Goal: Task Accomplishment & Management: Complete application form

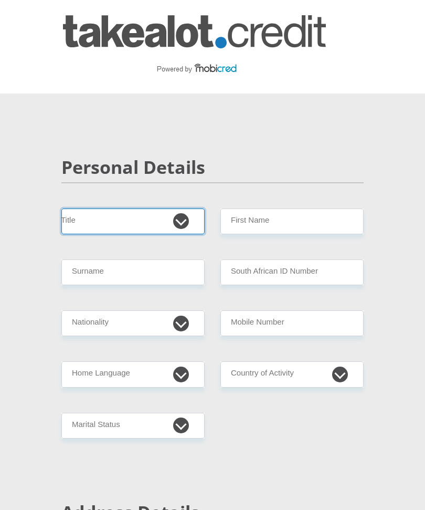
click at [132, 225] on select "Mr Ms Mrs Dr [PERSON_NAME]" at bounding box center [132, 221] width 143 height 26
select select "Ms"
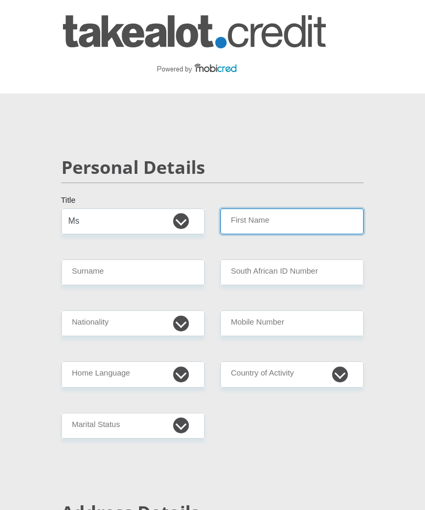
click at [305, 223] on input "First Name" at bounding box center [292, 221] width 143 height 26
type input "Da"
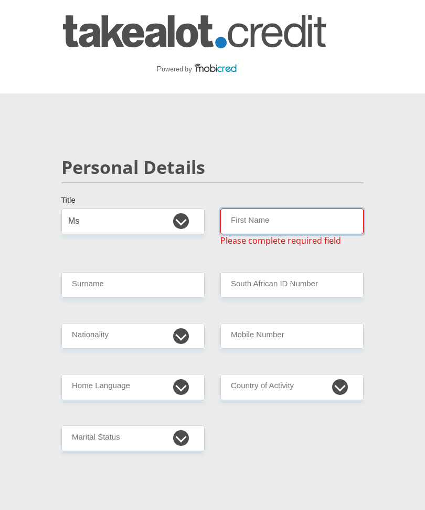
type input "[PERSON_NAME]"
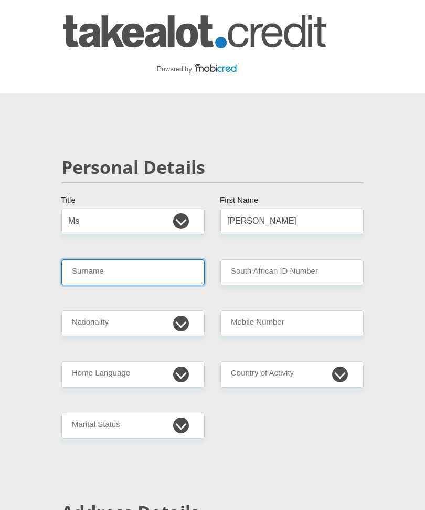
type input "[PERSON_NAME]"
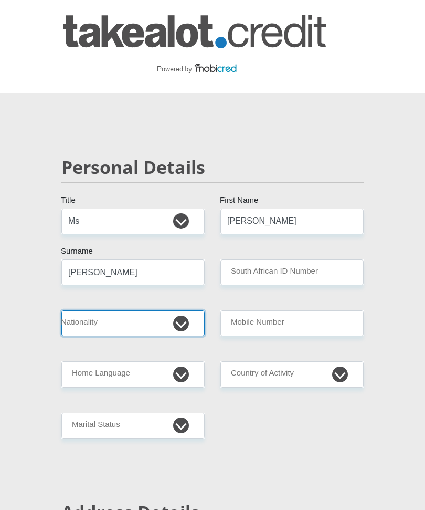
click at [186, 326] on select "[GEOGRAPHIC_DATA] [GEOGRAPHIC_DATA] [GEOGRAPHIC_DATA] [GEOGRAPHIC_DATA] [GEOGRA…" at bounding box center [132, 323] width 143 height 26
select select "ZAF"
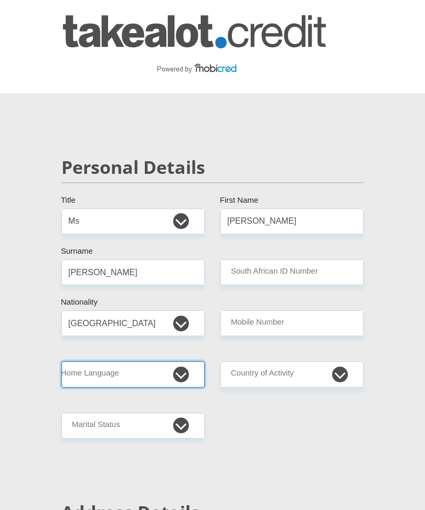
click at [181, 379] on select "Afrikaans English Sepedi South Ndebele Southern Sotho Swati Tsonga Tswana Venda…" at bounding box center [132, 374] width 143 height 26
select select "eng"
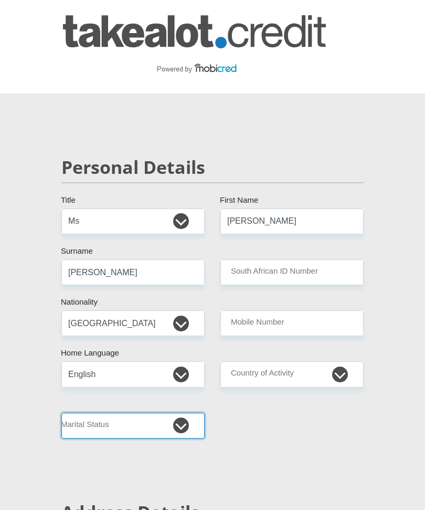
click at [182, 424] on select "Married ANC Single Divorced Widowed Married COP or Customary Law" at bounding box center [132, 426] width 143 height 26
select select "2"
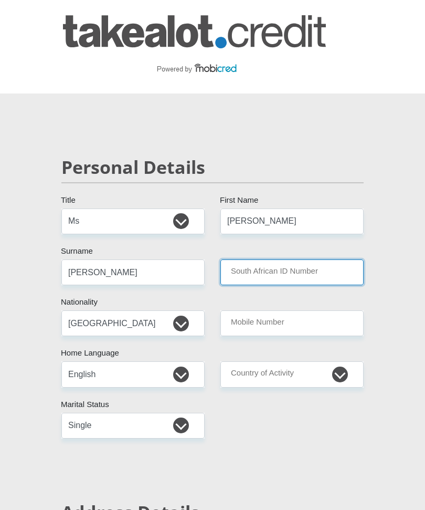
click at [320, 275] on input "South African ID Number" at bounding box center [292, 272] width 143 height 26
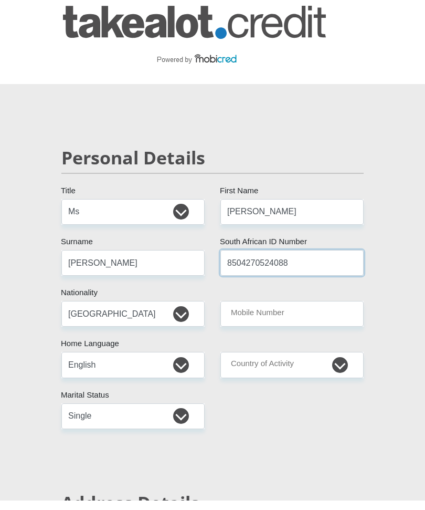
type input "8504270524088"
click at [314, 320] on input "Mobile Number" at bounding box center [292, 323] width 143 height 26
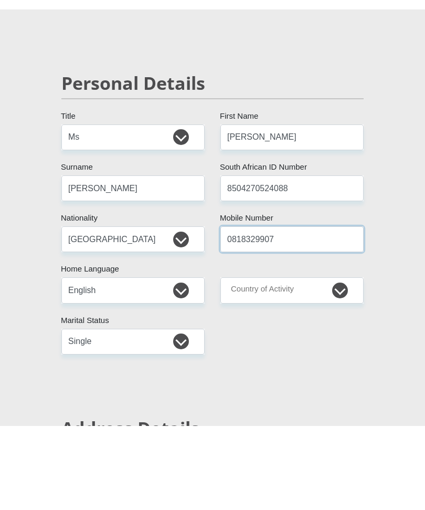
type input "0818329907"
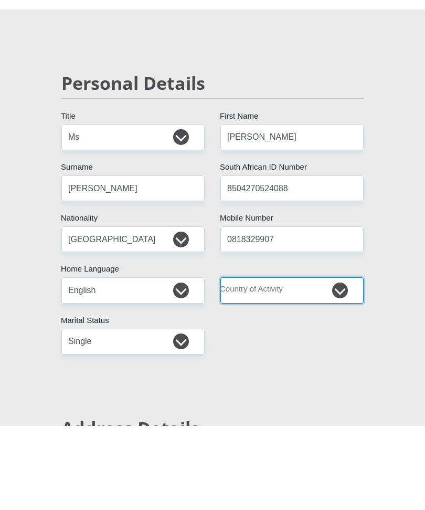
click at [341, 361] on select "[GEOGRAPHIC_DATA] [GEOGRAPHIC_DATA] [GEOGRAPHIC_DATA] [GEOGRAPHIC_DATA] [GEOGRA…" at bounding box center [292, 374] width 143 height 26
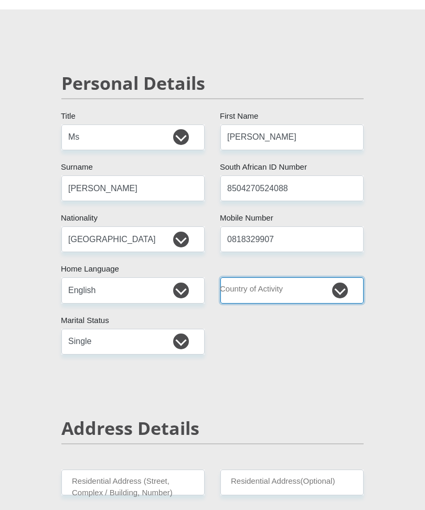
select select "ZAF"
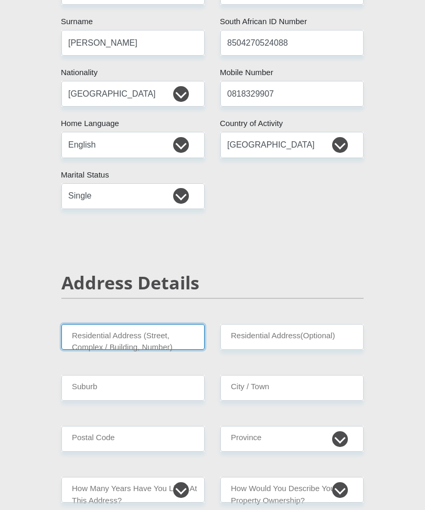
click at [171, 341] on input "Residential Address (Street, Complex / Building, Number)" at bounding box center [132, 337] width 143 height 26
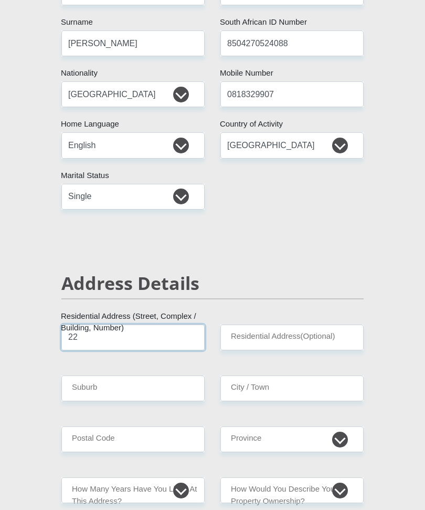
type input "22"
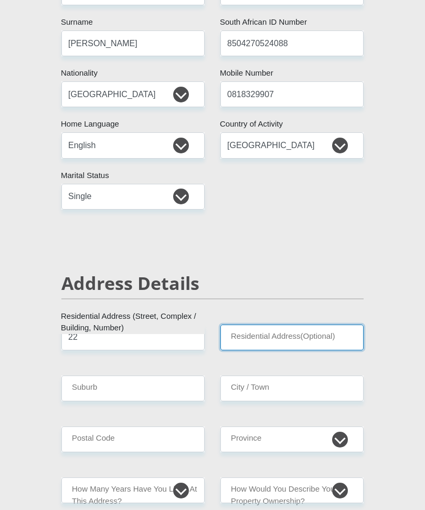
click at [312, 341] on input "Residential Address(Optional)" at bounding box center [292, 337] width 143 height 26
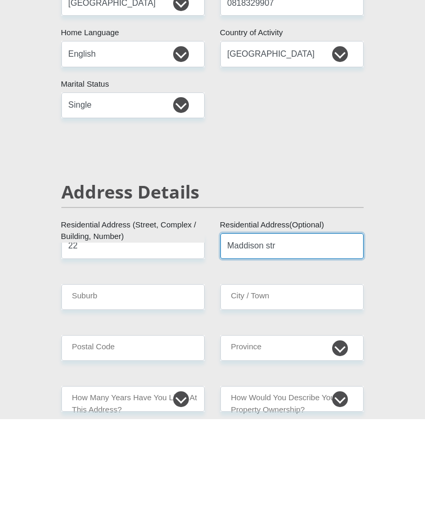
type input "Maddison str"
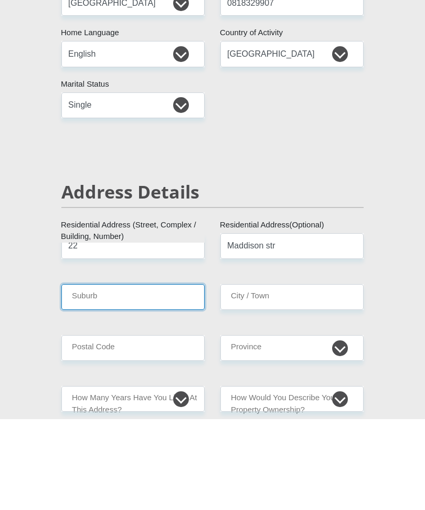
click at [180, 375] on input "Suburb" at bounding box center [132, 388] width 143 height 26
type input "Risiville"
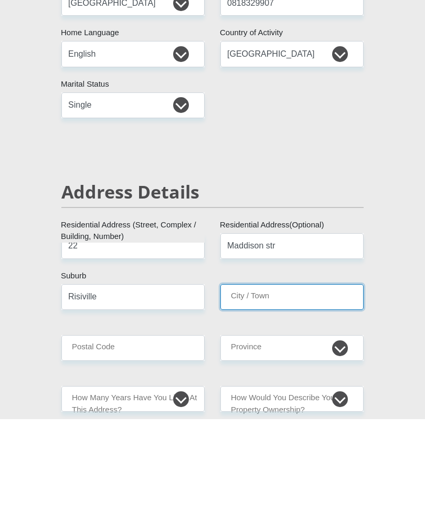
click at [324, 375] on input "City / Town" at bounding box center [292, 388] width 143 height 26
type input "Vereeniging"
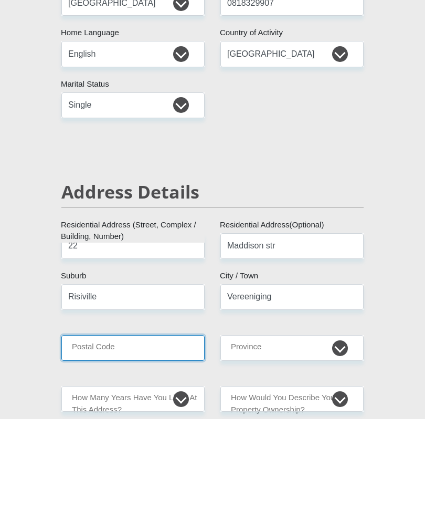
click at [171, 426] on input "Postal Code" at bounding box center [132, 439] width 143 height 26
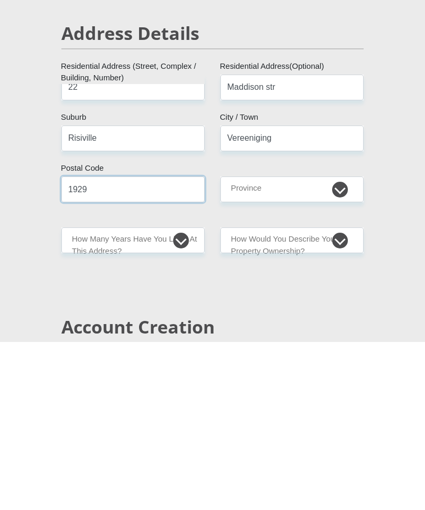
type input "1929"
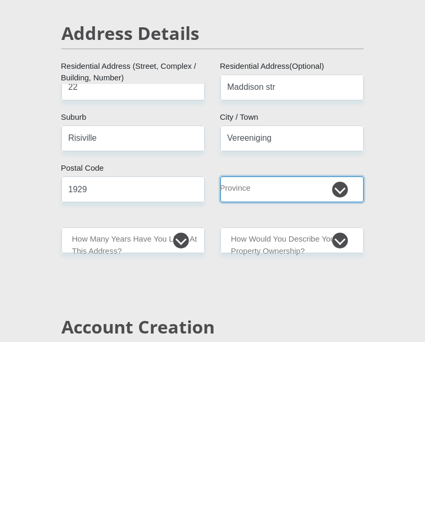
click at [346, 344] on select "Eastern Cape Free State [GEOGRAPHIC_DATA] [GEOGRAPHIC_DATA][DATE] [GEOGRAPHIC_D…" at bounding box center [292, 357] width 143 height 26
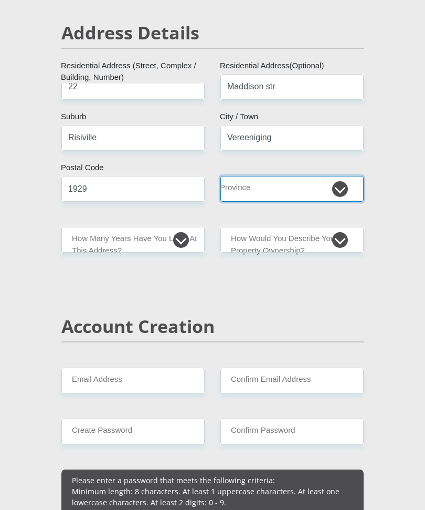
select select "Gauteng"
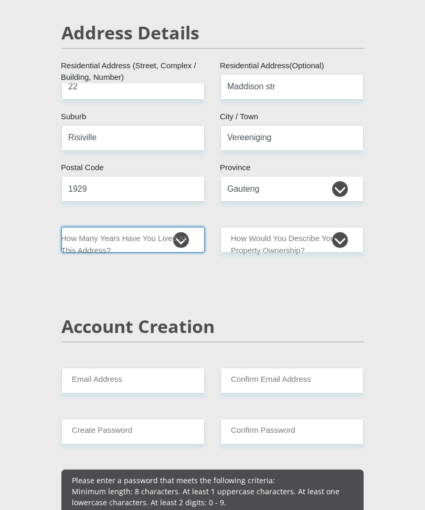
click at [180, 245] on select "less than 1 year 1-3 years 3-5 years 5+ years" at bounding box center [132, 240] width 143 height 26
select select "2"
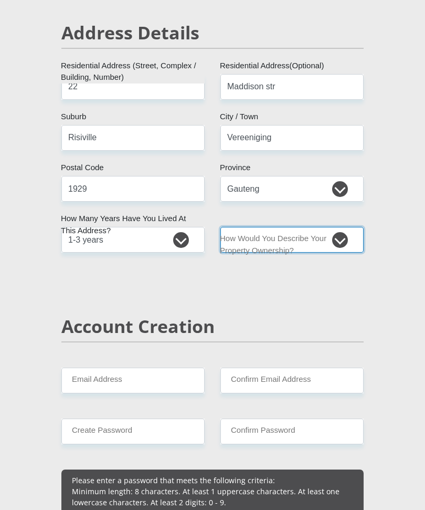
click at [339, 240] on select "Owned Rented Family Owned Company Dwelling" at bounding box center [292, 240] width 143 height 26
select select "Owned"
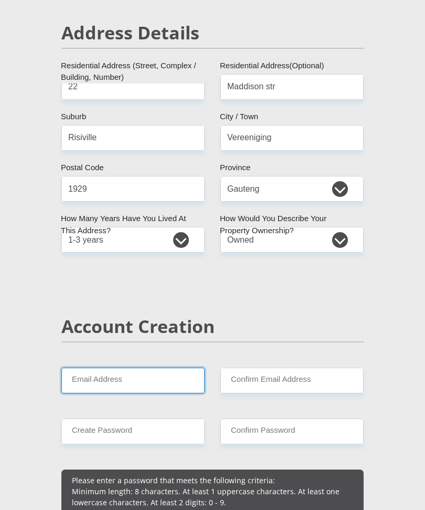
click at [159, 385] on input "Email Address" at bounding box center [132, 381] width 143 height 26
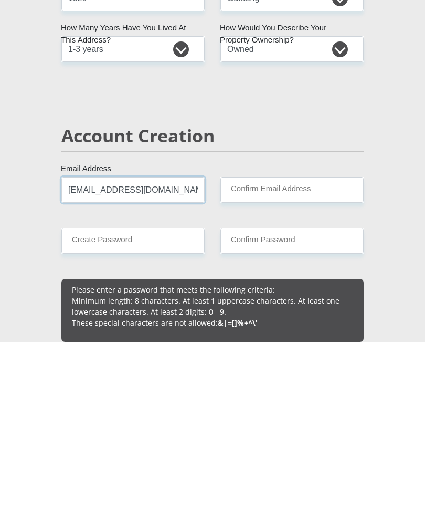
type input "[EMAIL_ADDRESS][DOMAIN_NAME]"
click at [330, 345] on input "Confirm Email Address" at bounding box center [292, 358] width 143 height 26
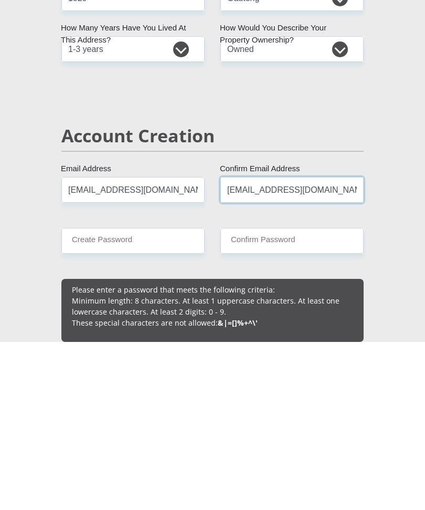
type input "[EMAIL_ADDRESS][DOMAIN_NAME]"
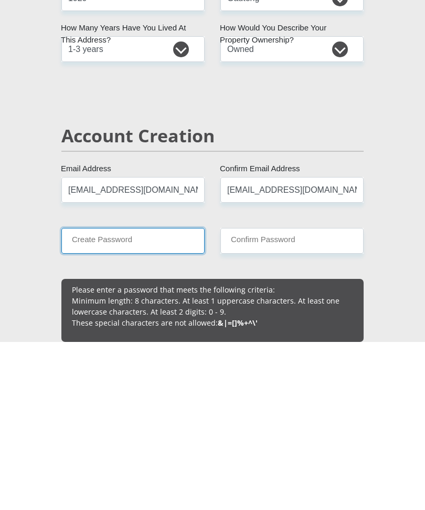
click at [168, 396] on input "Create Password" at bounding box center [132, 409] width 143 height 26
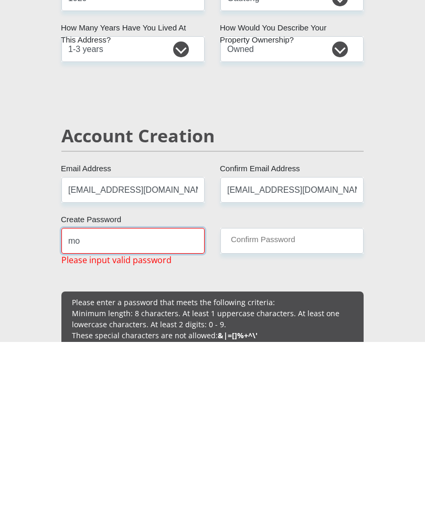
type input "m"
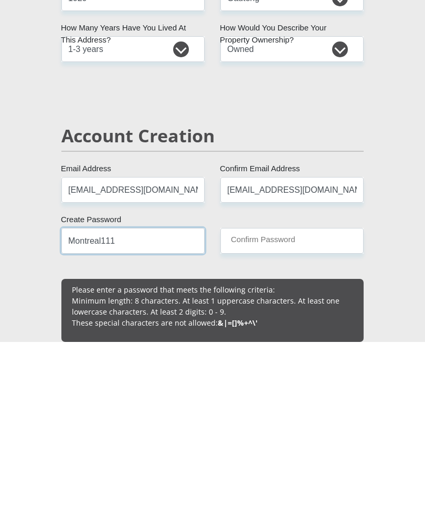
type input "Montreal111"
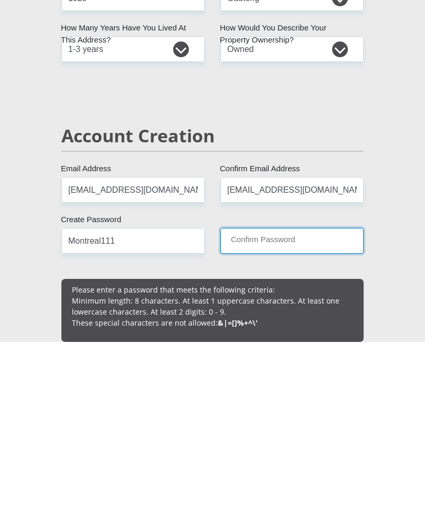
click at [291, 396] on input "Confirm Password" at bounding box center [292, 409] width 143 height 26
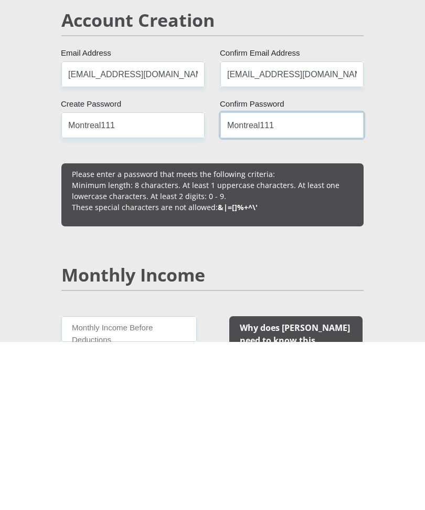
scroll to position [632, 0]
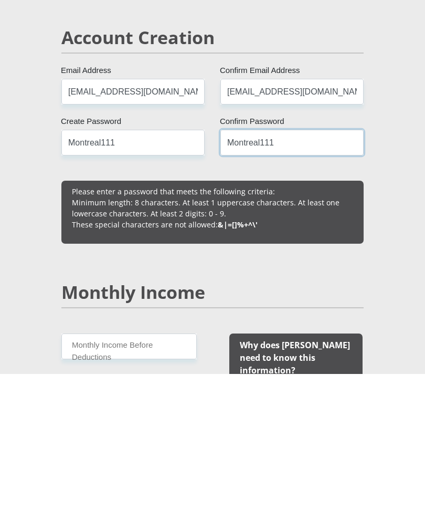
type input "Montreal111"
click at [150, 266] on input "Montreal111" at bounding box center [132, 279] width 143 height 26
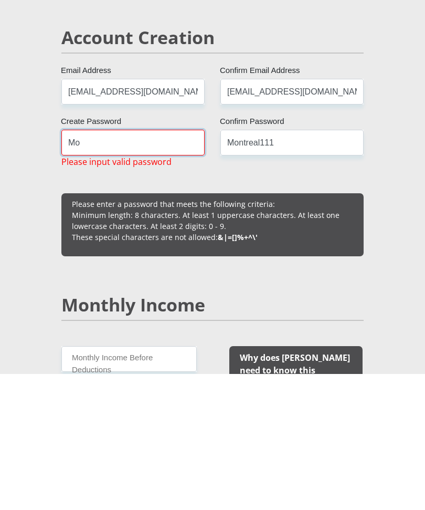
type input "M"
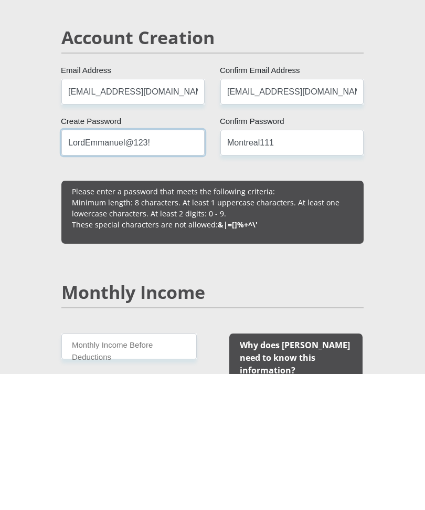
type input "LordEmmanuel@123!"
click at [332, 266] on input "Montreal111" at bounding box center [292, 279] width 143 height 26
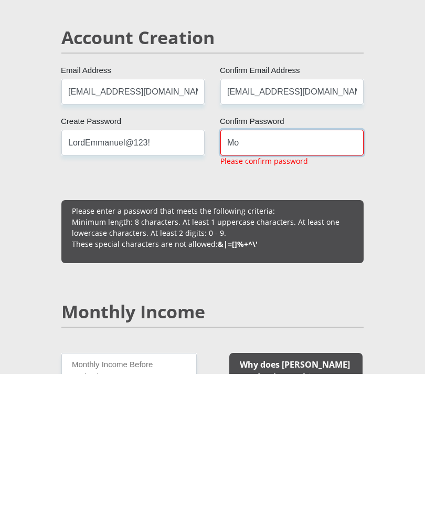
type input "M"
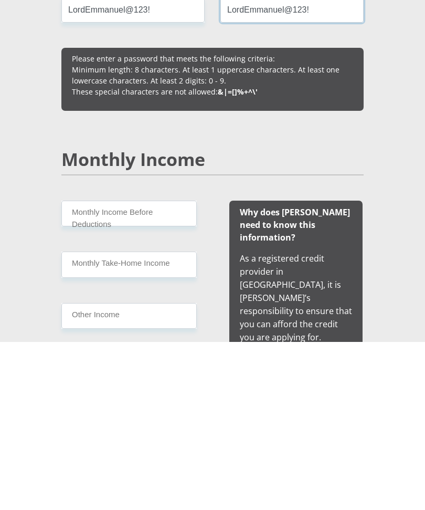
scroll to position [734, 0]
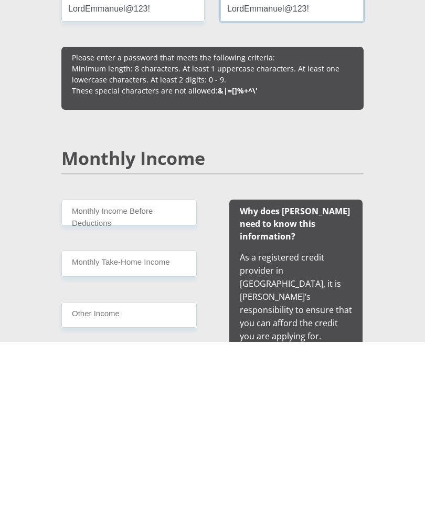
type input "LordEmmanuel@123!"
click at [174, 368] on input "Monthly Income Before Deductions" at bounding box center [128, 381] width 135 height 26
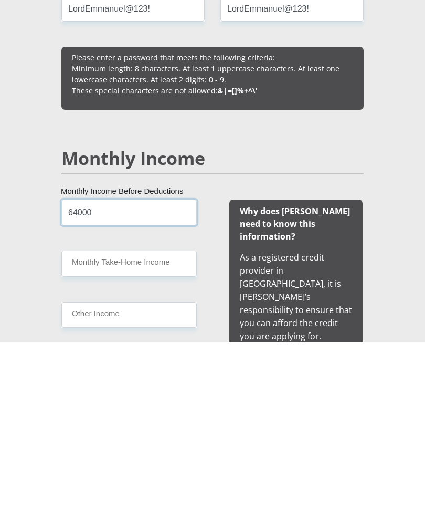
type input "64000"
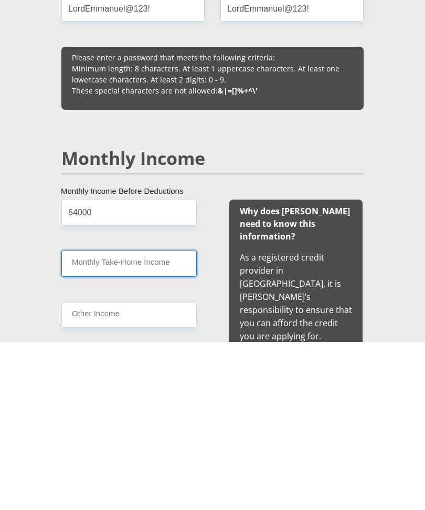
click at [161, 418] on input "Monthly Take-Home Income" at bounding box center [128, 431] width 135 height 26
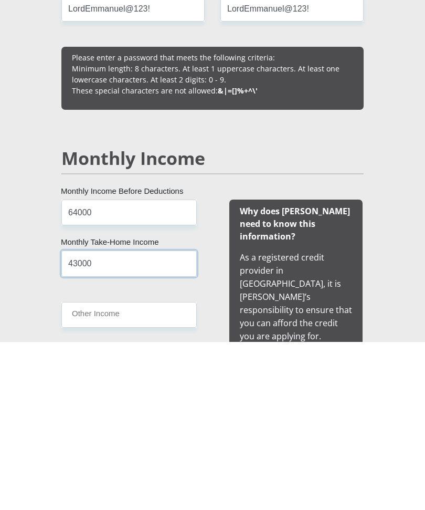
type input "43000"
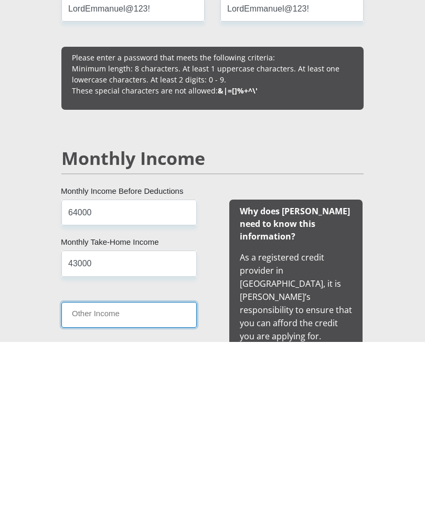
click at [154, 470] on input "Other Income" at bounding box center [128, 483] width 135 height 26
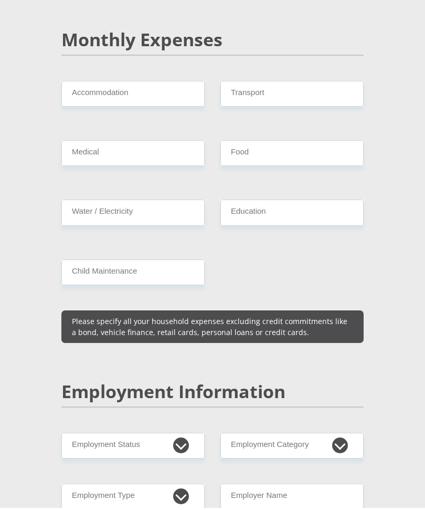
scroll to position [1373, 0]
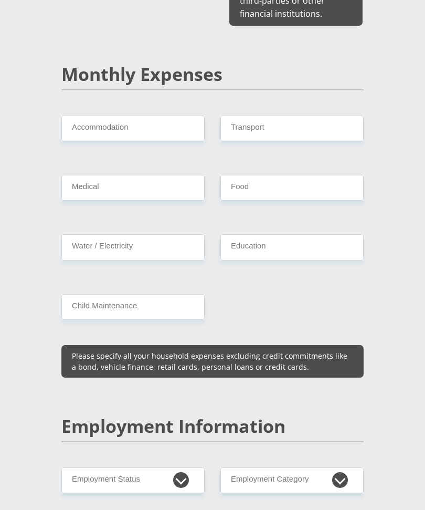
type input "6000"
click at [170, 116] on input "Accommodation" at bounding box center [132, 129] width 143 height 26
type input "6000"
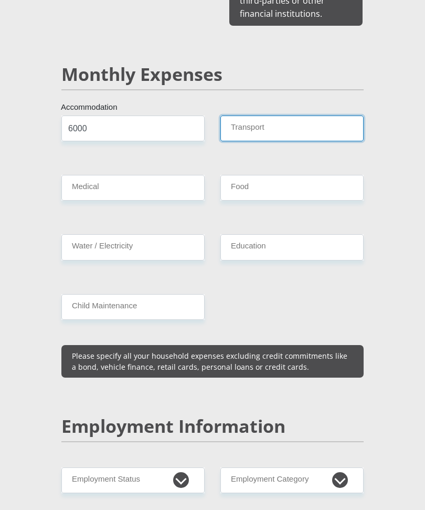
click at [313, 116] on input "Transport" at bounding box center [292, 129] width 143 height 26
type input "1000"
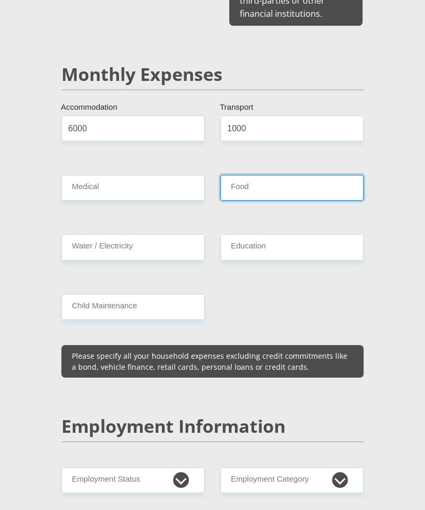
click at [295, 175] on input "Food" at bounding box center [292, 188] width 143 height 26
type input "3000"
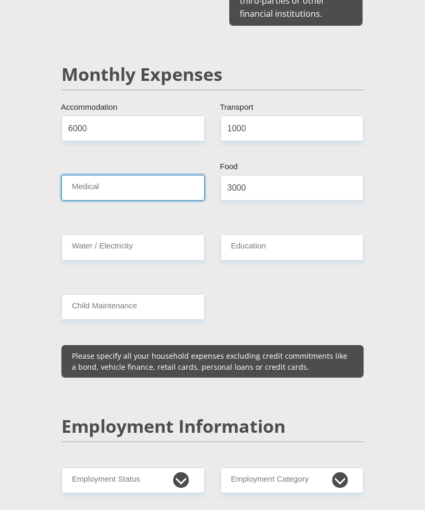
click at [141, 175] on input "Medical" at bounding box center [132, 188] width 143 height 26
type input "4"
type input "500"
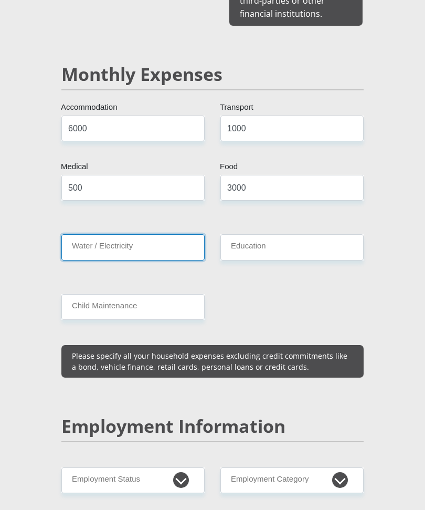
click at [161, 234] on input "Water / Electricity" at bounding box center [132, 247] width 143 height 26
type input "2000"
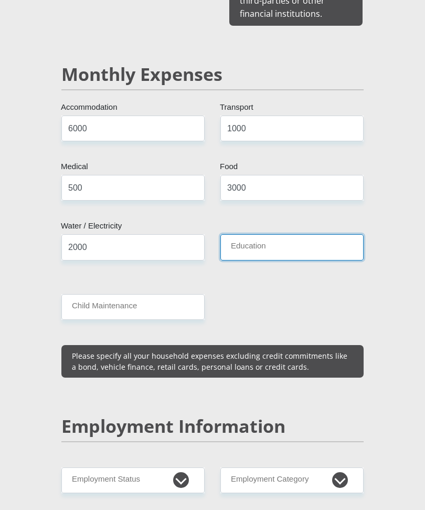
click at [301, 234] on input "Education" at bounding box center [292, 247] width 143 height 26
type input "0"
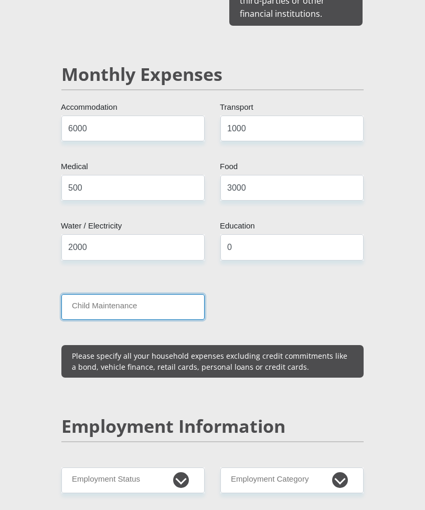
click at [148, 294] on input "Child Maintenance" at bounding box center [132, 307] width 143 height 26
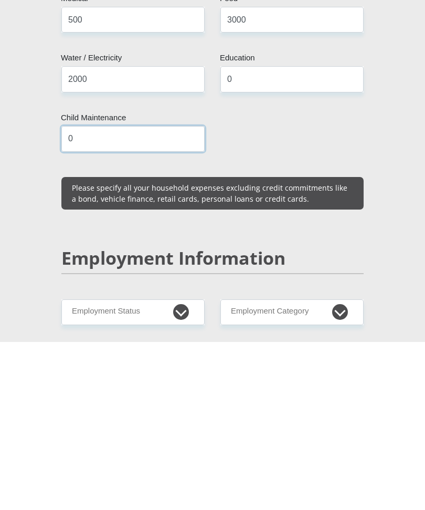
type input "0"
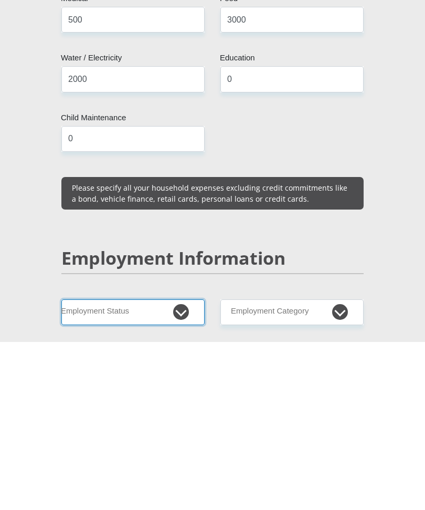
click at [180, 467] on select "Permanent/Full-time Part-time/Casual [DEMOGRAPHIC_DATA] Worker Self-Employed Ho…" at bounding box center [132, 480] width 143 height 26
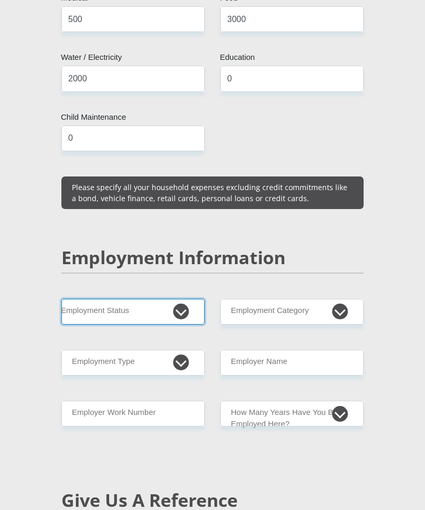
select select "1"
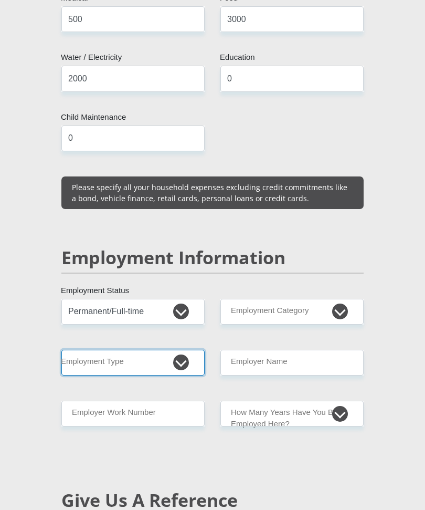
click at [182, 350] on select "College/Lecturer Craft Seller Creative Driver Executive Farmer Forces - Non Com…" at bounding box center [132, 363] width 143 height 26
select select "Licenced Professional"
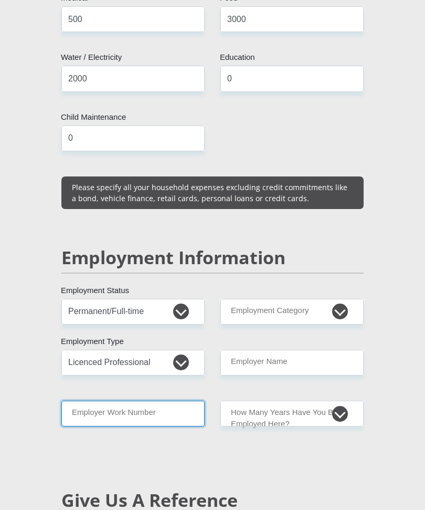
click at [180, 401] on input "Employer Work Number" at bounding box center [132, 414] width 143 height 26
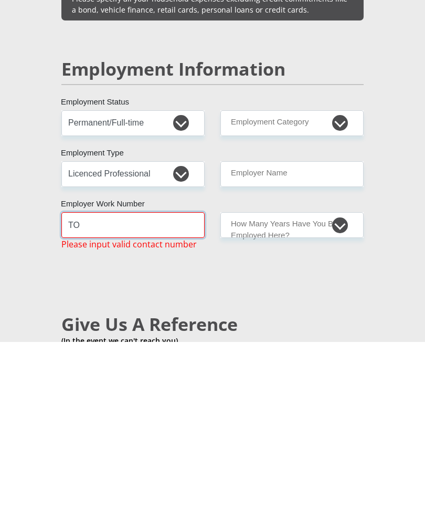
type input "T"
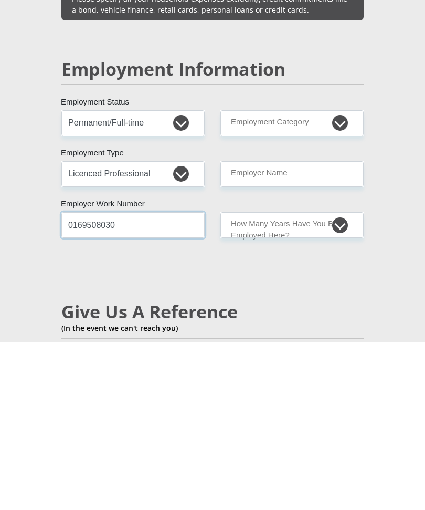
type input "0169508030"
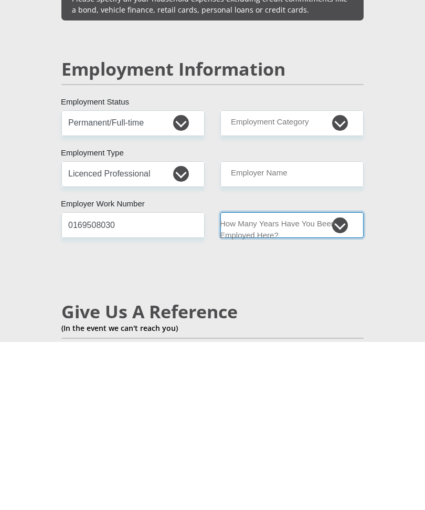
click at [332, 380] on select "less than 1 year 1-3 years 3-5 years 5+ years" at bounding box center [292, 393] width 143 height 26
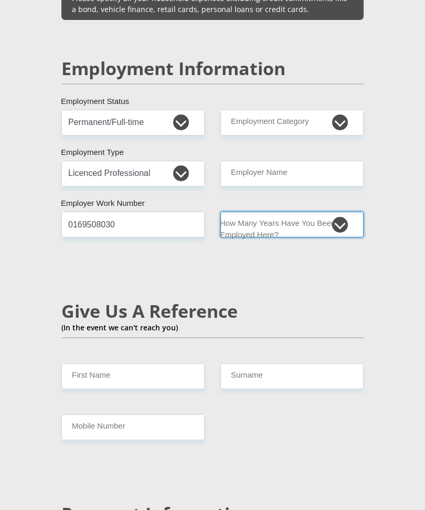
select select "60"
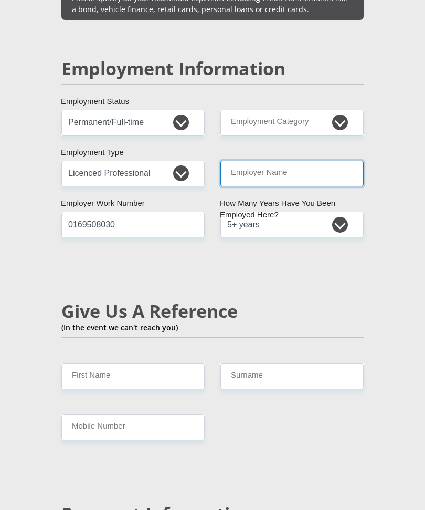
click at [323, 161] on input "Employer Name" at bounding box center [292, 174] width 143 height 26
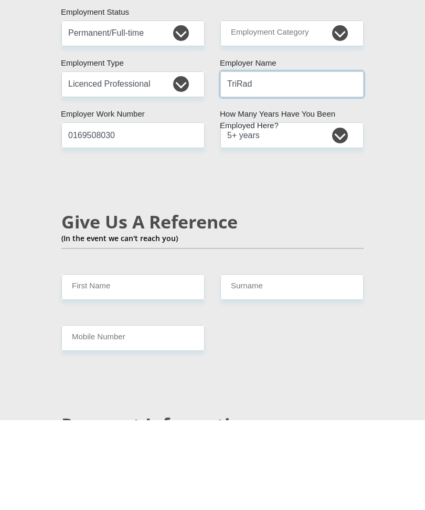
type input "TriRad"
click at [163, 364] on input "First Name" at bounding box center [132, 377] width 143 height 26
type input "[PERSON_NAME]"
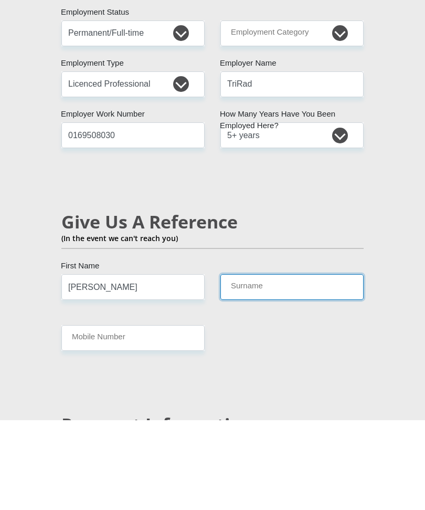
click at [291, 364] on input "Surname" at bounding box center [292, 377] width 143 height 26
type input "[PERSON_NAME]"
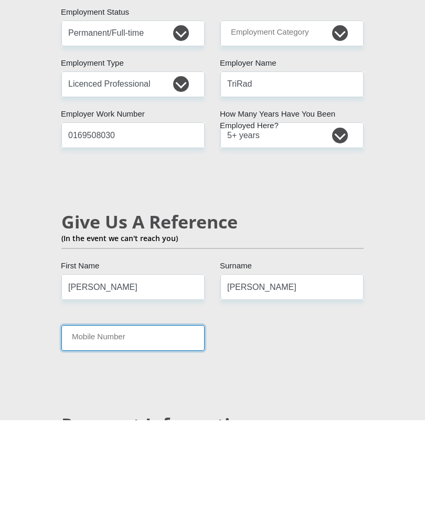
click at [164, 415] on input "Mobile Number" at bounding box center [132, 428] width 143 height 26
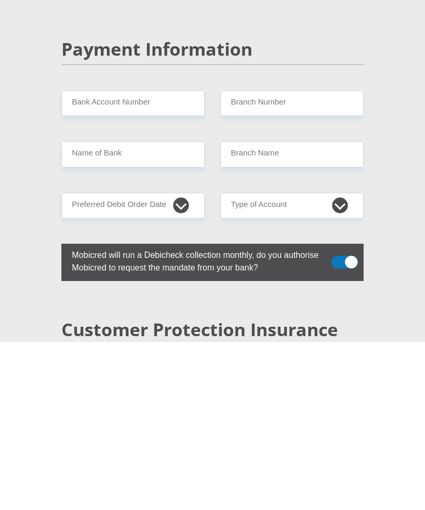
scroll to position [2062, 0]
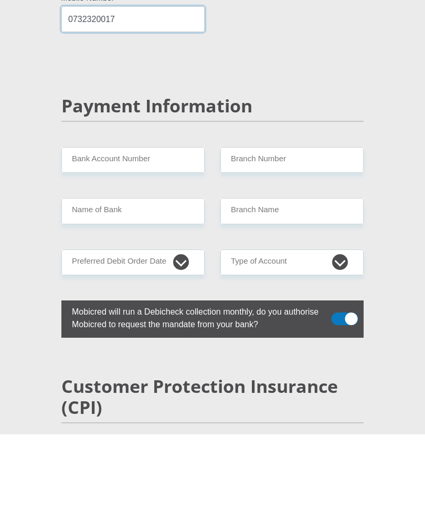
type input "0732320017"
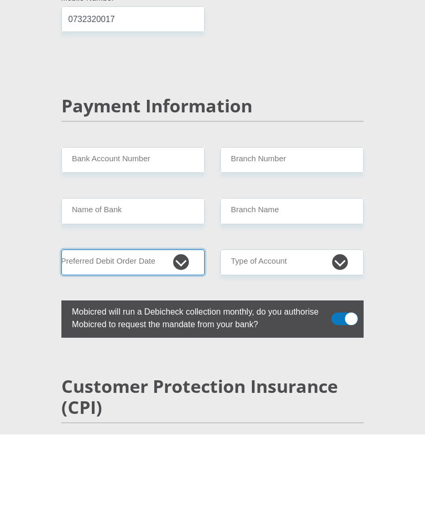
click at [182, 326] on select "1st 2nd 3rd 4th 5th 7th 18th 19th 20th 21st 22nd 23rd 24th 25th 26th 27th 28th …" at bounding box center [132, 339] width 143 height 26
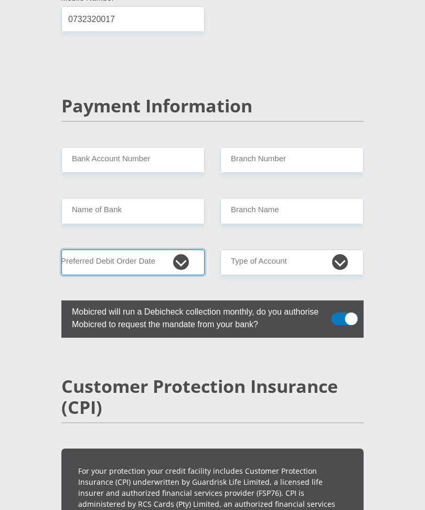
select select "21"
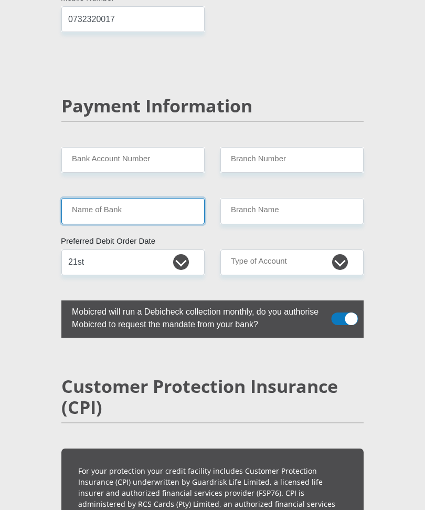
click at [174, 198] on input "Name of Bank" at bounding box center [132, 211] width 143 height 26
click at [161, 198] on input "Name of Bank" at bounding box center [132, 211] width 143 height 26
click at [135, 198] on input "Name of Bank" at bounding box center [132, 211] width 143 height 26
click at [156, 198] on input "Name of Bank" at bounding box center [132, 211] width 143 height 26
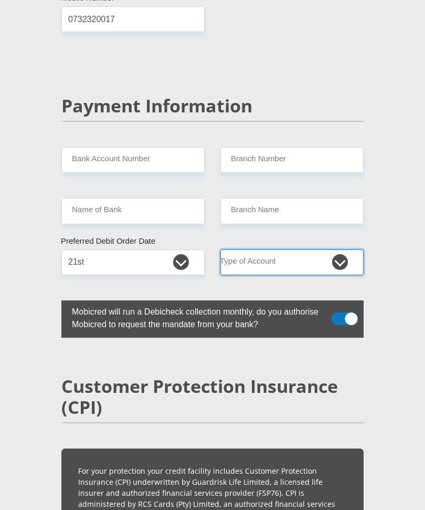
click at [340, 249] on select "Cheque Savings" at bounding box center [292, 262] width 143 height 26
select select "CUR"
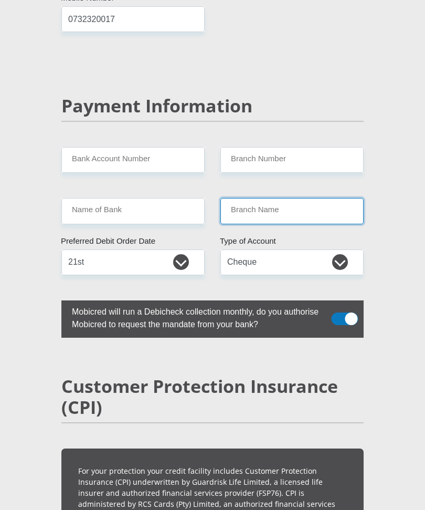
click at [312, 198] on input "Branch Name" at bounding box center [292, 211] width 143 height 26
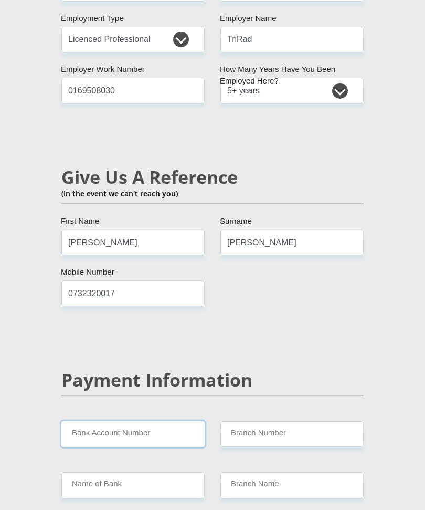
click at [155, 422] on input "Bank Account Number" at bounding box center [132, 435] width 143 height 26
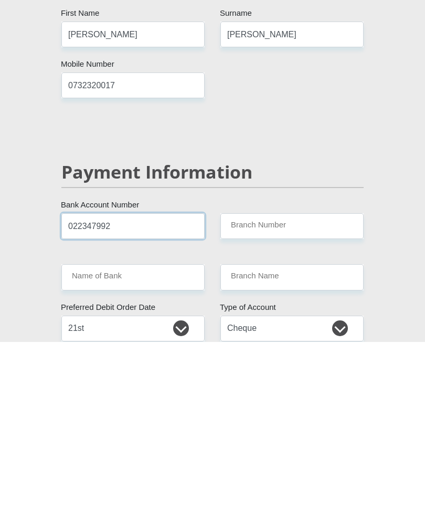
type input "022347992"
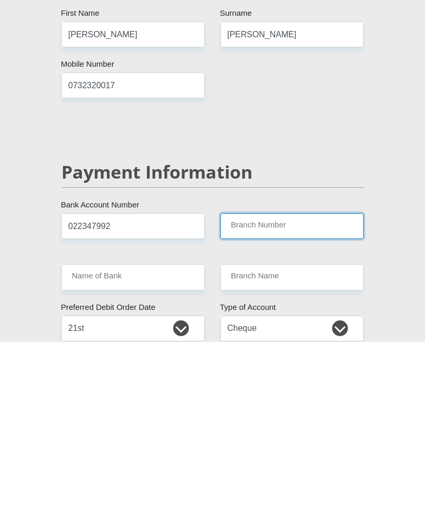
click at [316, 381] on input "Branch Number" at bounding box center [292, 394] width 143 height 26
type input "4637"
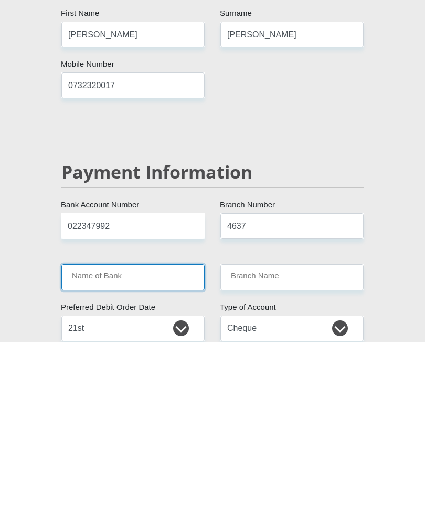
click at [168, 432] on input "Name of Bank" at bounding box center [132, 445] width 143 height 26
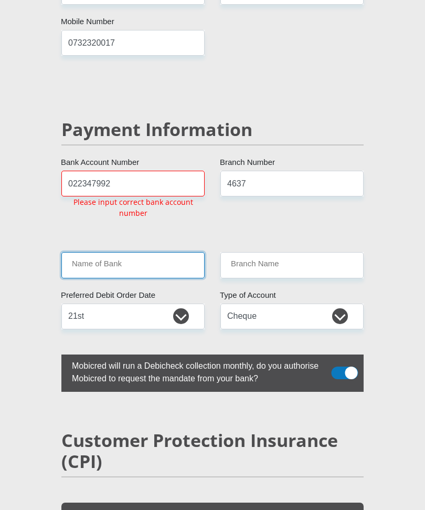
scroll to position [2115, 0]
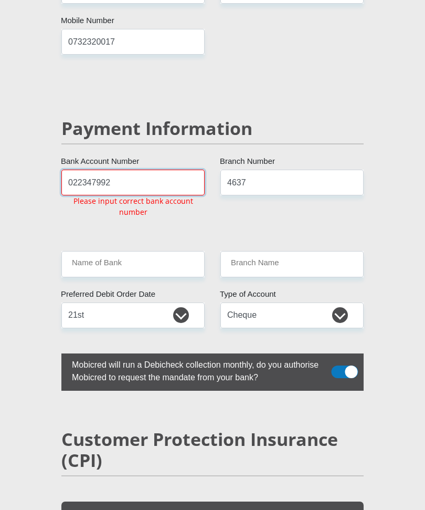
click at [158, 170] on input "022347992" at bounding box center [132, 183] width 143 height 26
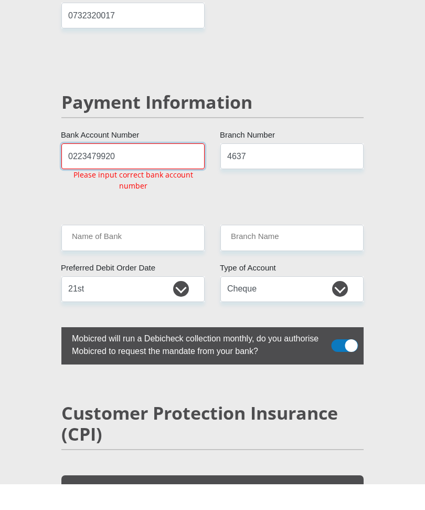
type input "022347992"
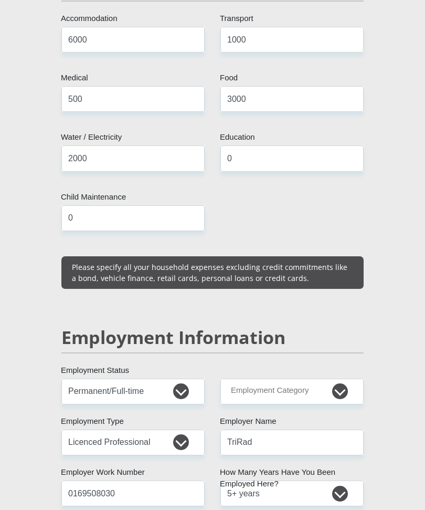
scroll to position [1460, 0]
